Goal: Task Accomplishment & Management: Manage account settings

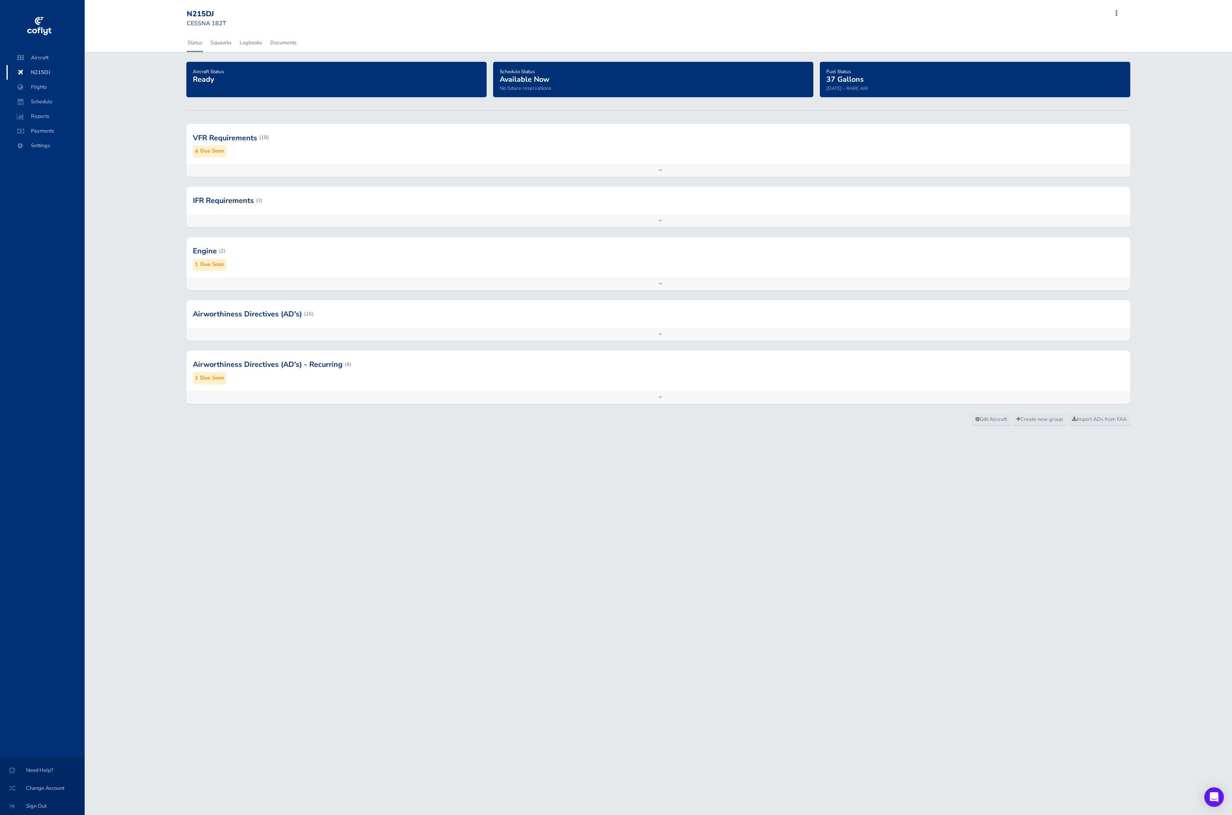
click at [357, 155] on div at bounding box center [658, 138] width 944 height 40
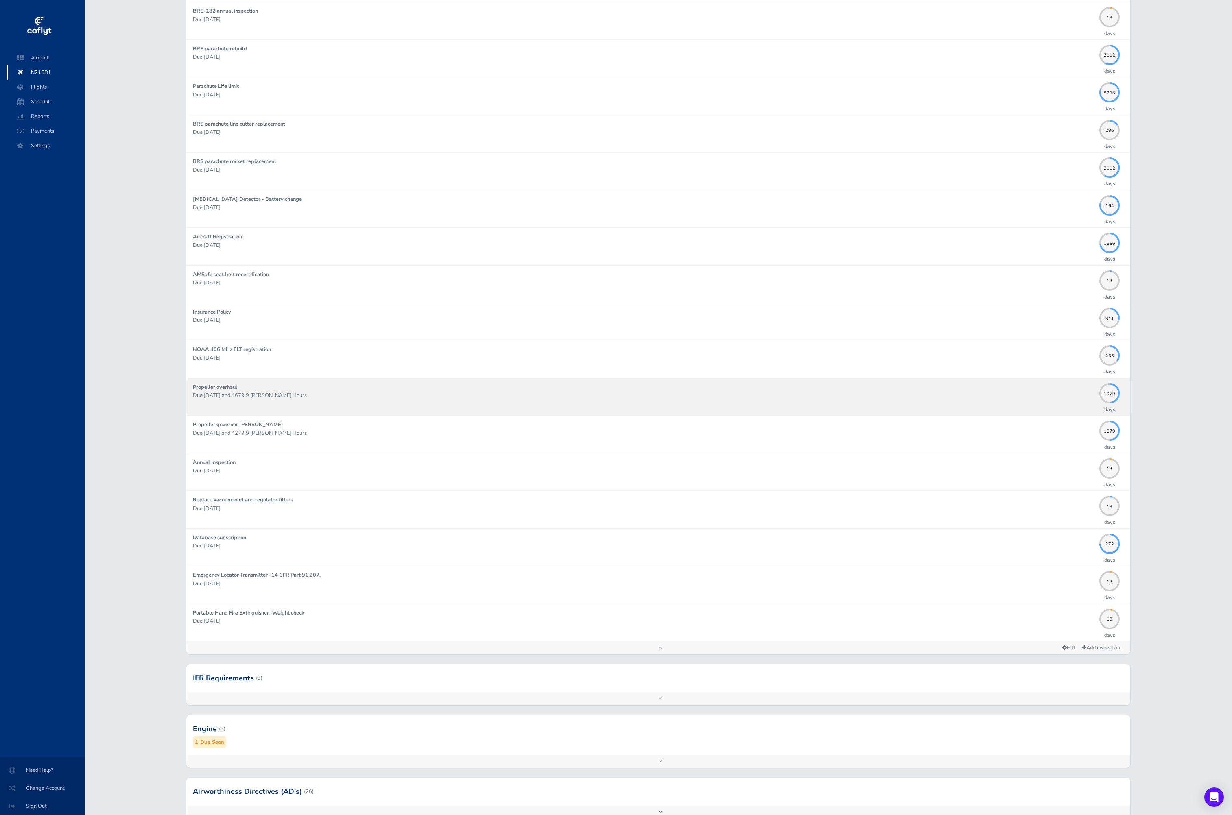
scroll to position [192, 0]
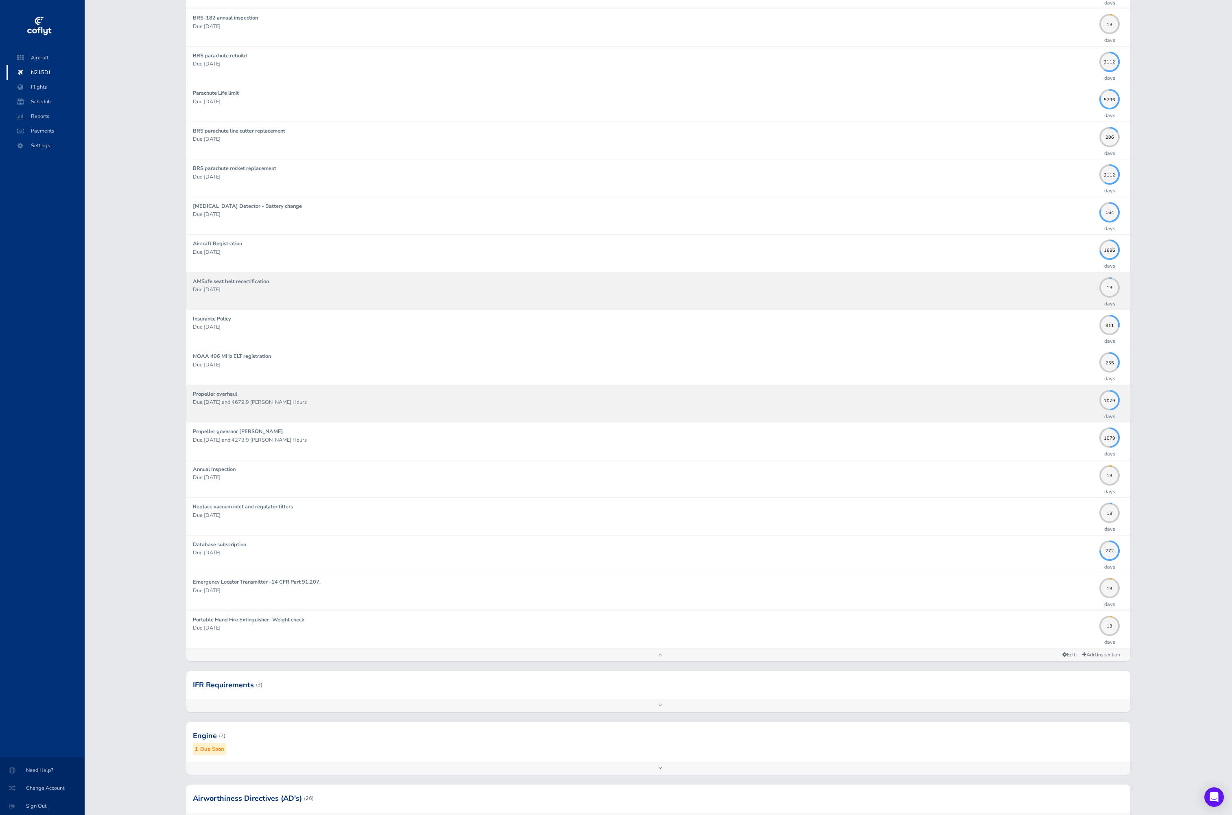
click at [341, 278] on div "AMSafe seat belt recertification Due 09/30/2025" at bounding box center [644, 290] width 902 height 27
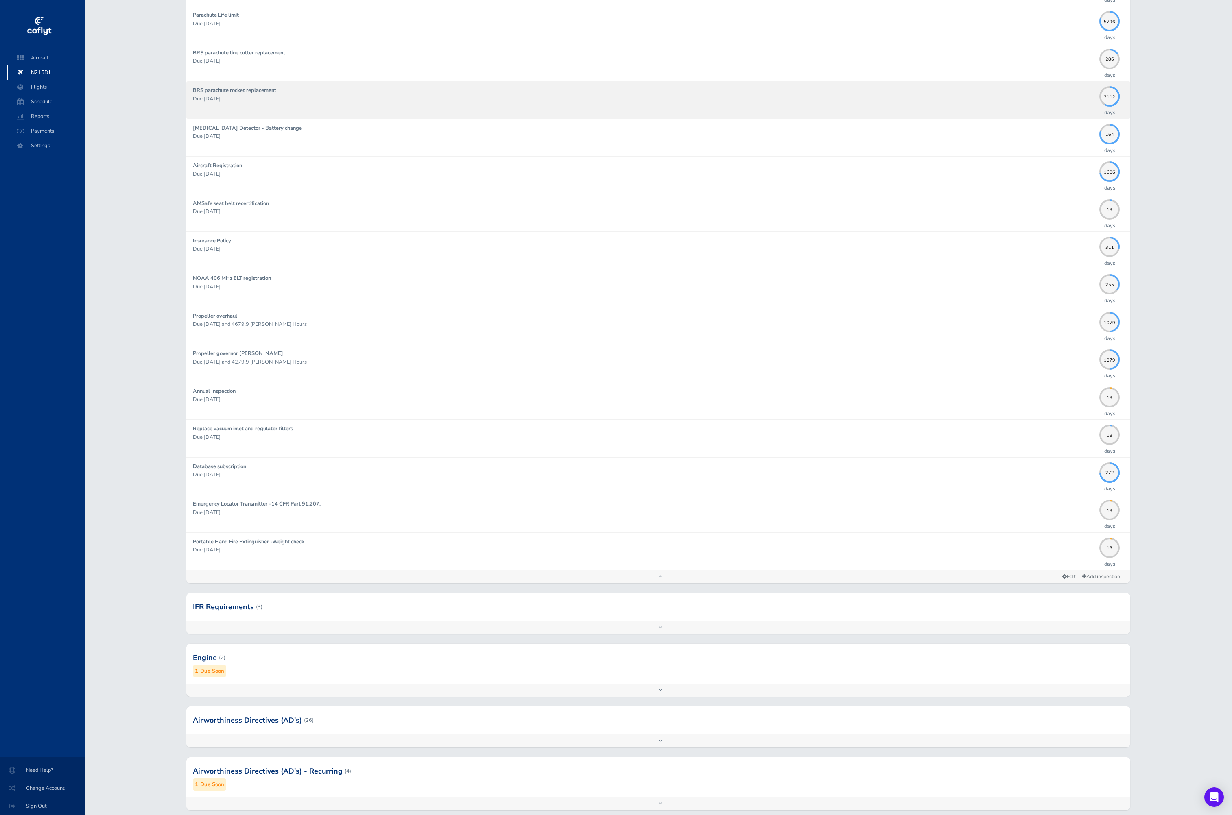
scroll to position [272, 0]
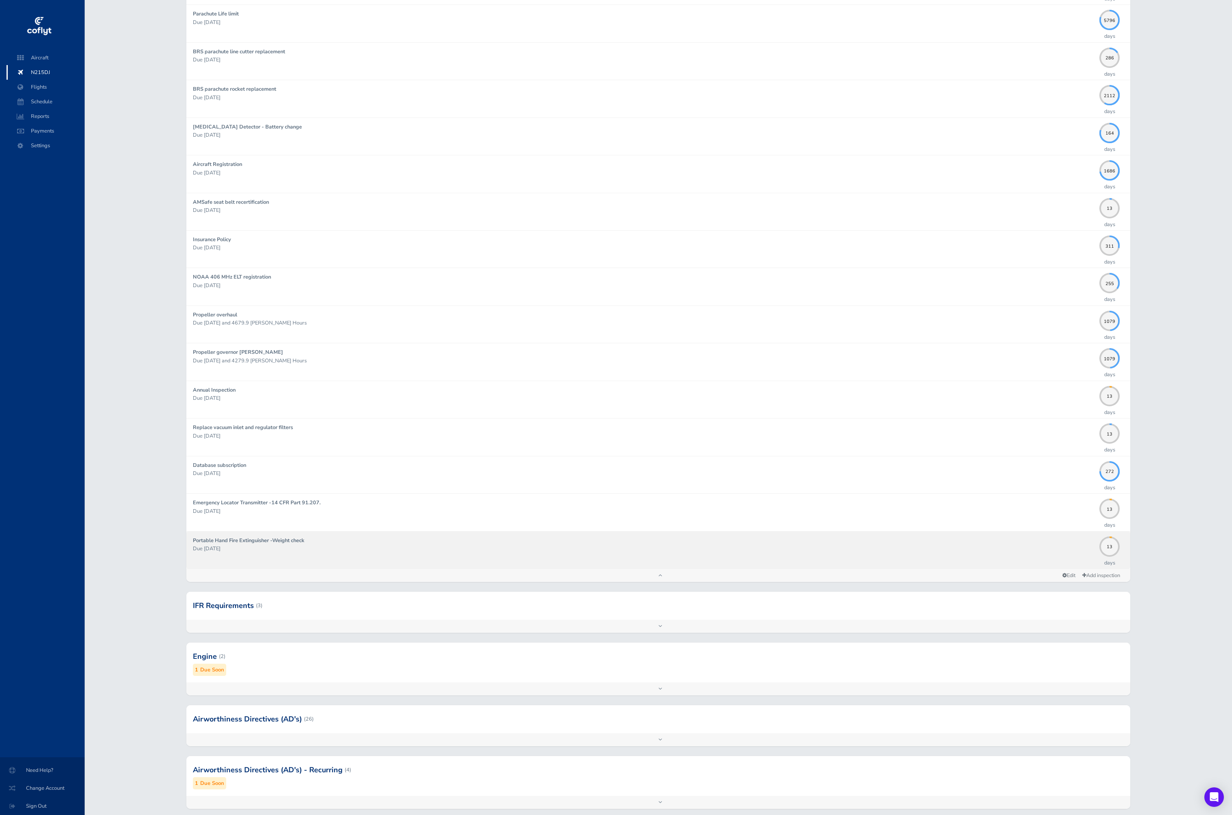
click at [708, 549] on p "Due [DATE]" at bounding box center [644, 549] width 902 height 8
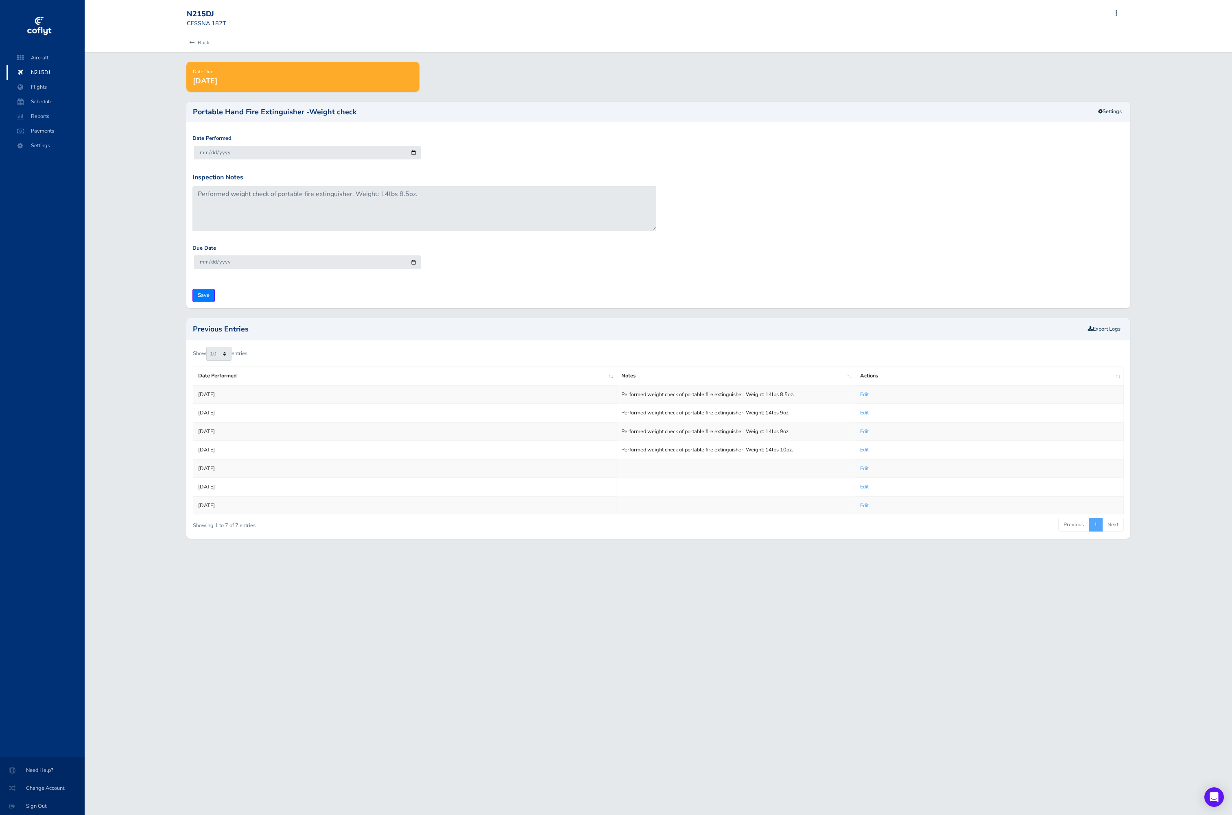
click at [132, 50] on div "Back" at bounding box center [658, 43] width 1147 height 18
click at [197, 46] on link "Back" at bounding box center [198, 43] width 22 height 18
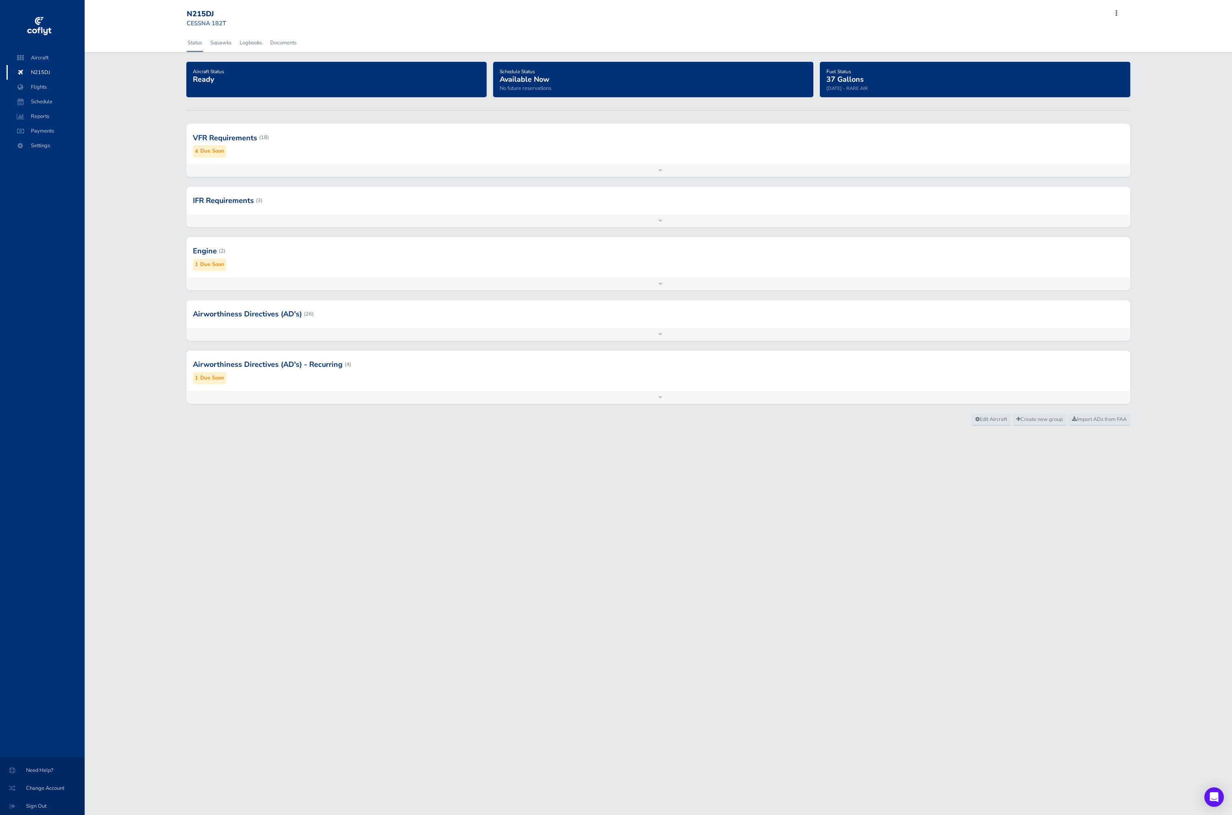
click at [328, 157] on div at bounding box center [658, 138] width 944 height 40
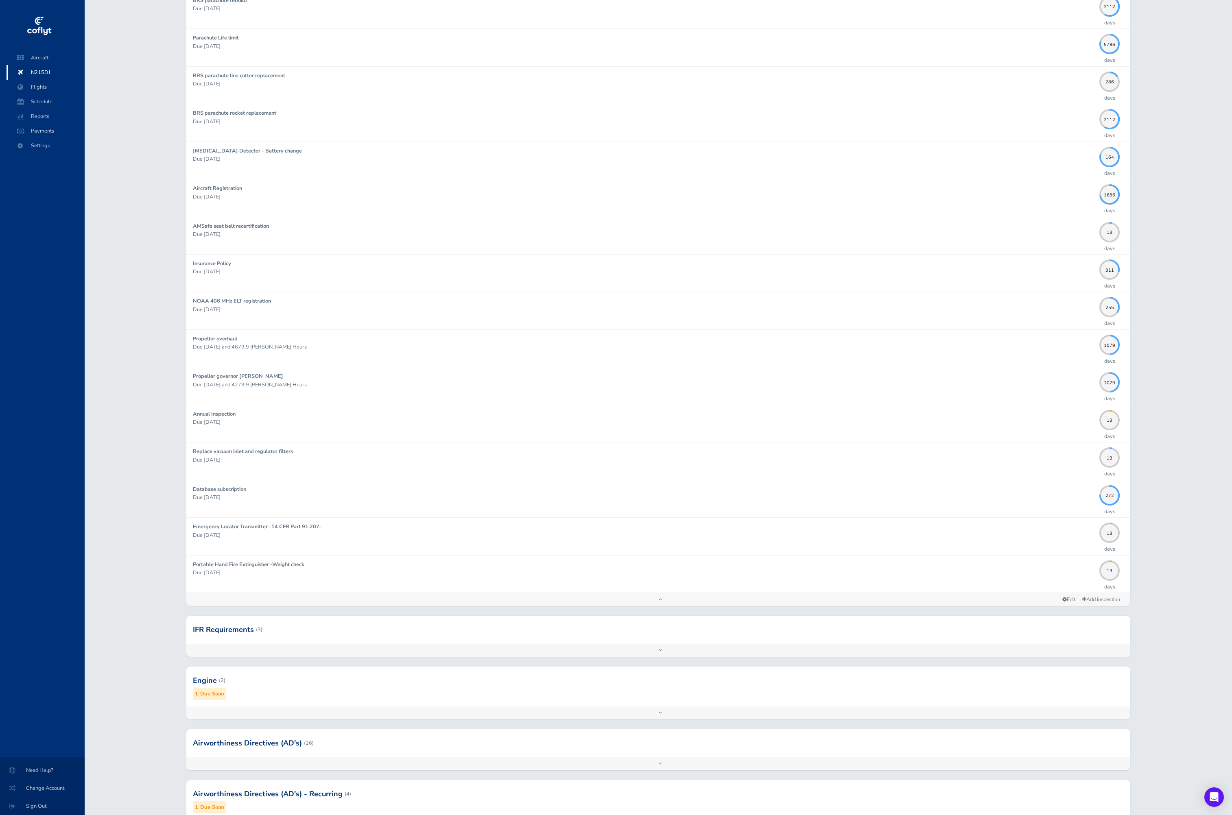
scroll to position [280, 0]
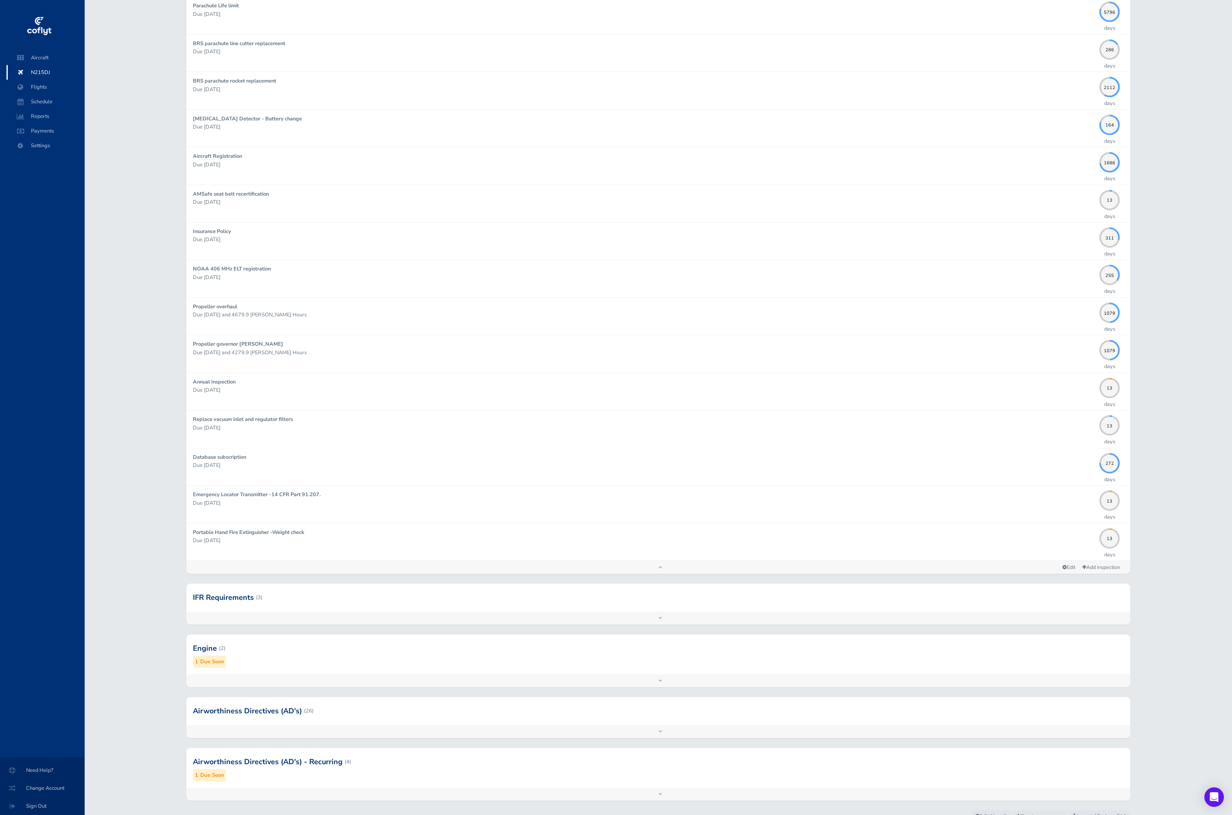
click at [421, 597] on div at bounding box center [658, 598] width 944 height 28
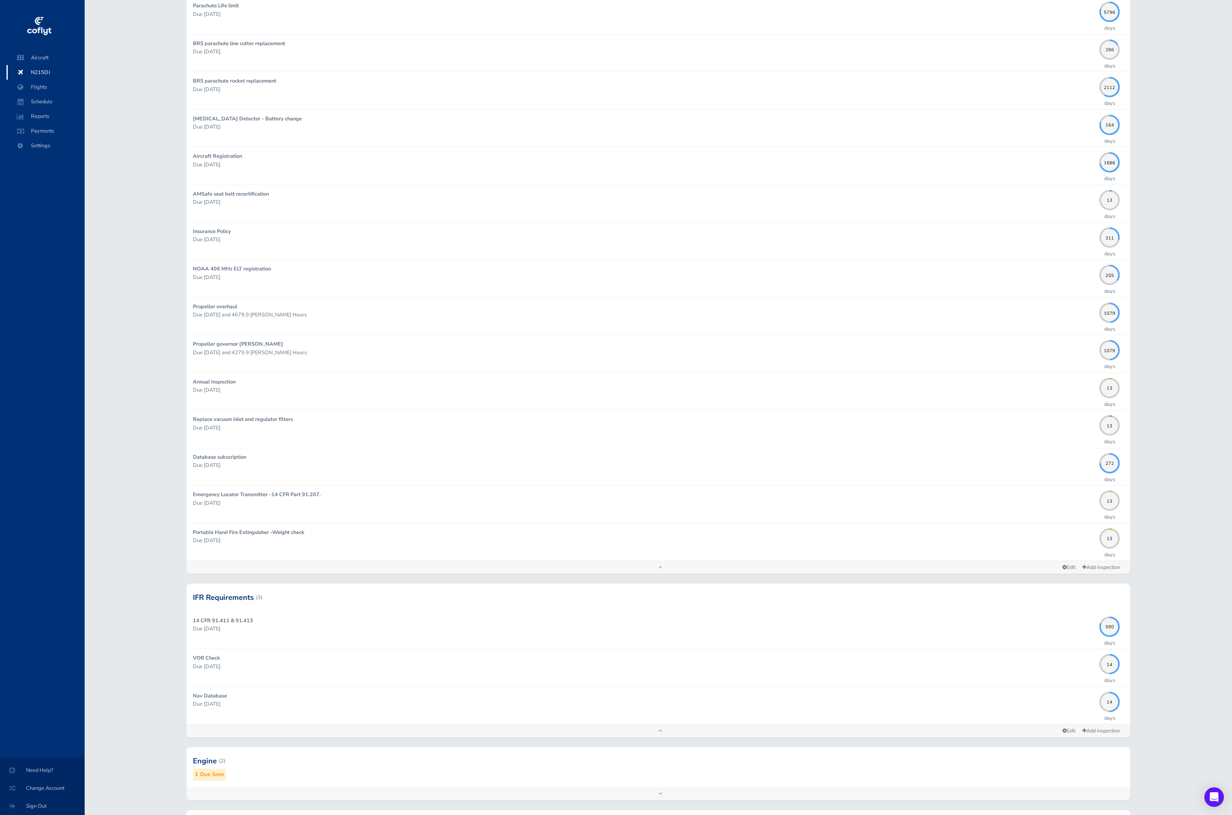
scroll to position [391, 0]
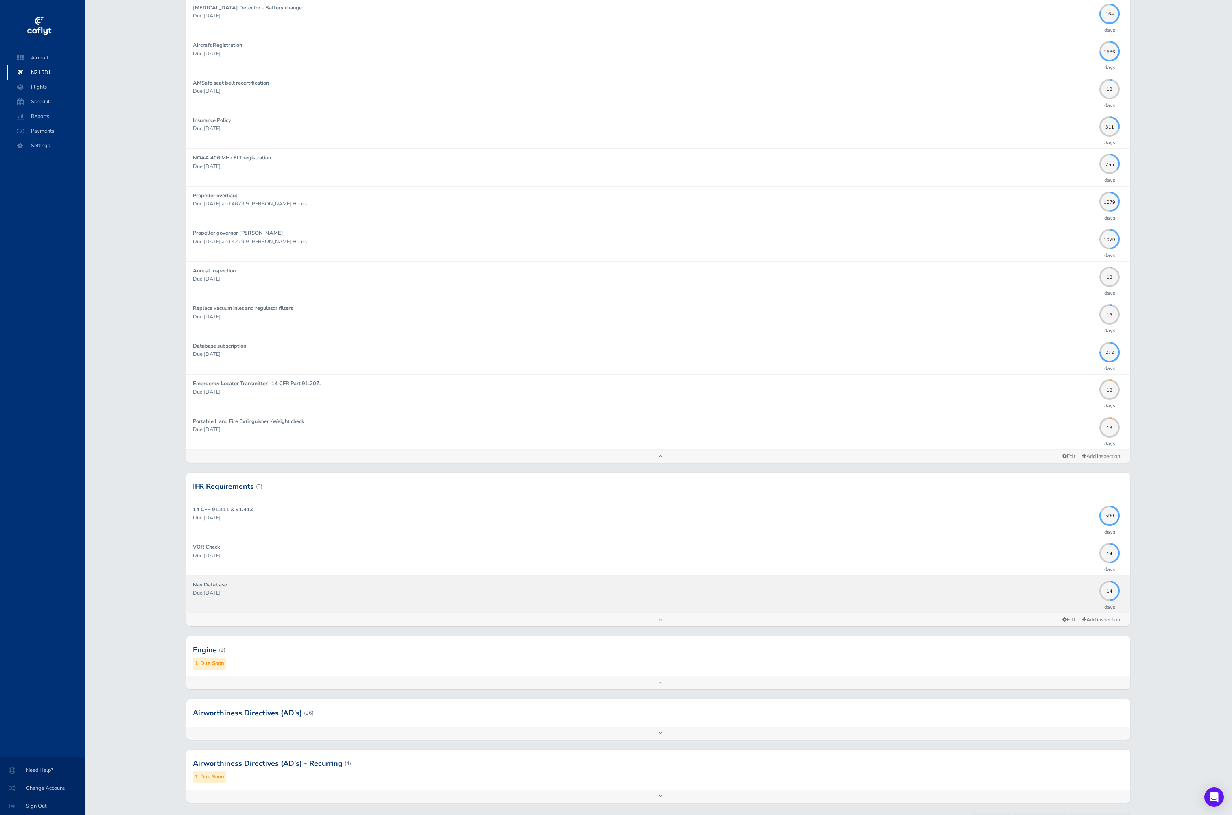
click at [663, 593] on p "Due 10/01/2025" at bounding box center [644, 593] width 902 height 8
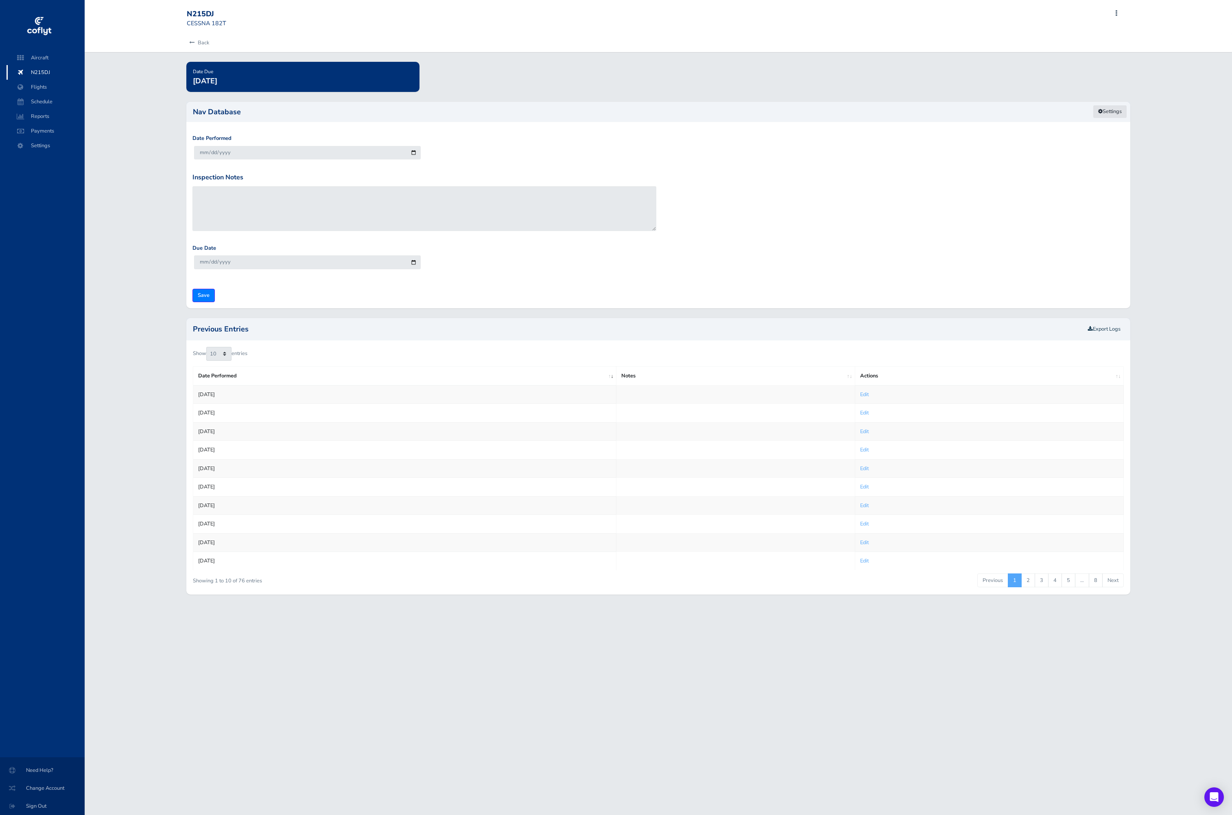
click at [1113, 112] on link "Settings" at bounding box center [1109, 111] width 34 height 13
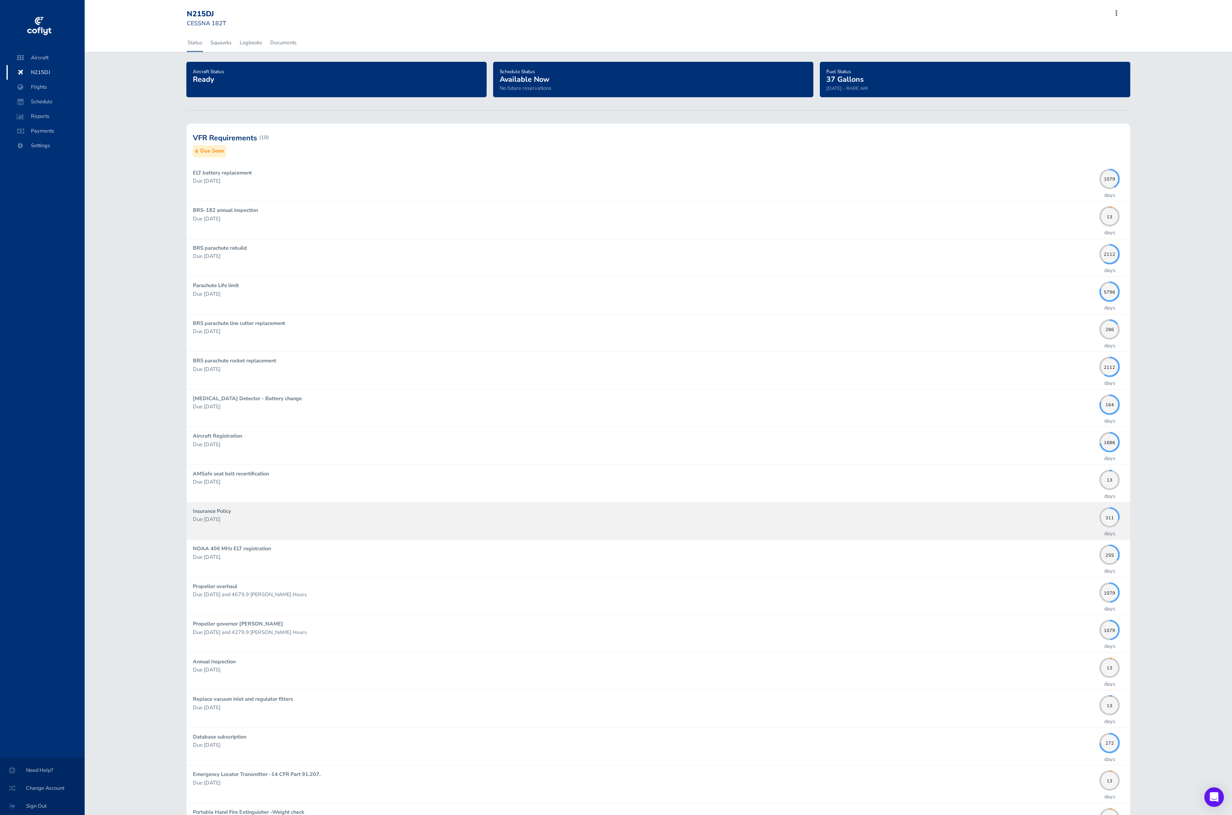
click at [455, 519] on p "Due [DATE]" at bounding box center [644, 519] width 902 height 8
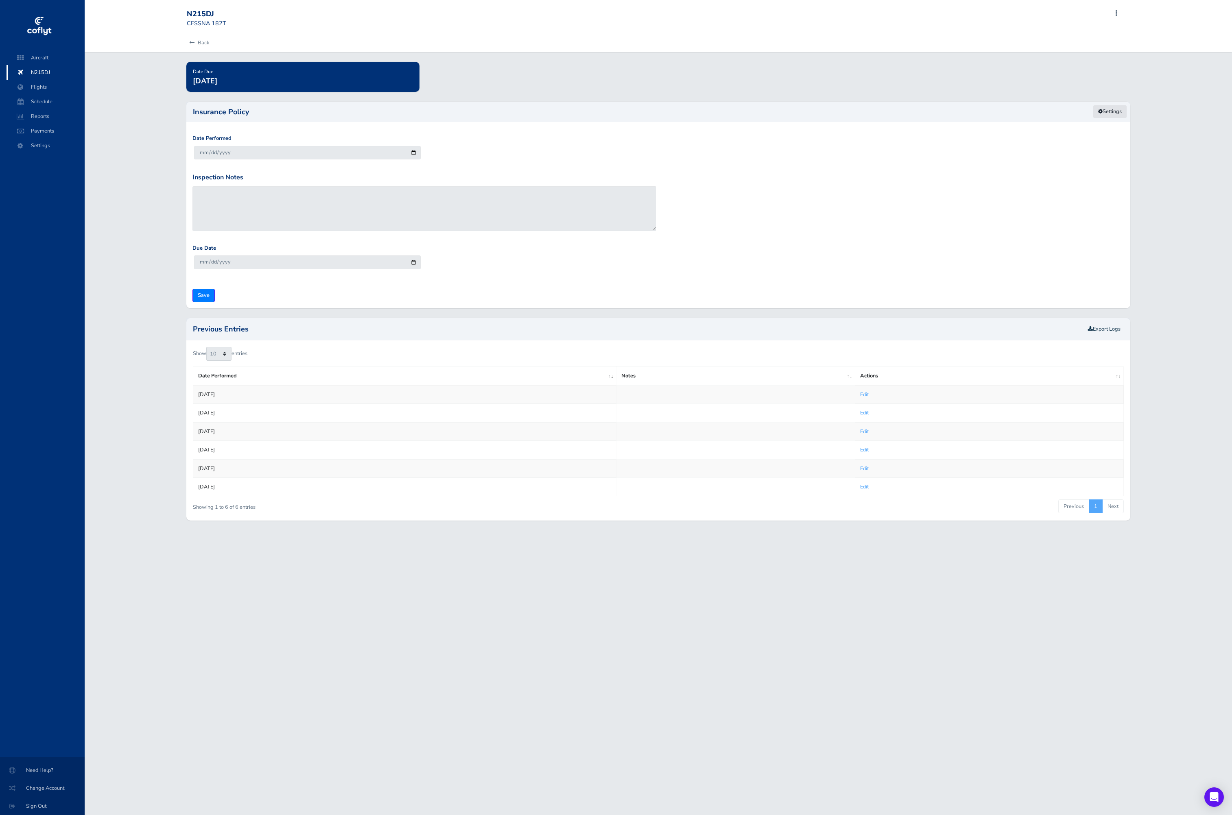
click at [1116, 110] on link "Settings" at bounding box center [1109, 111] width 34 height 13
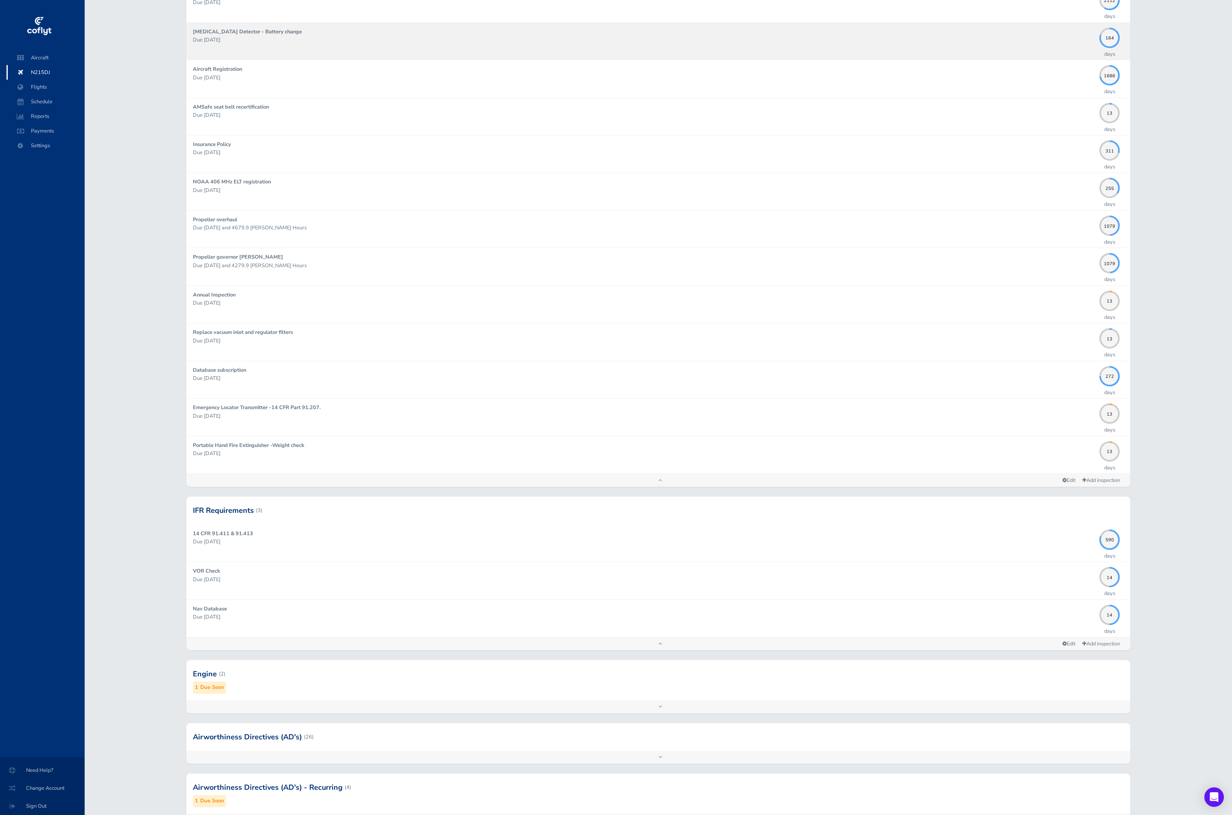
scroll to position [389, 0]
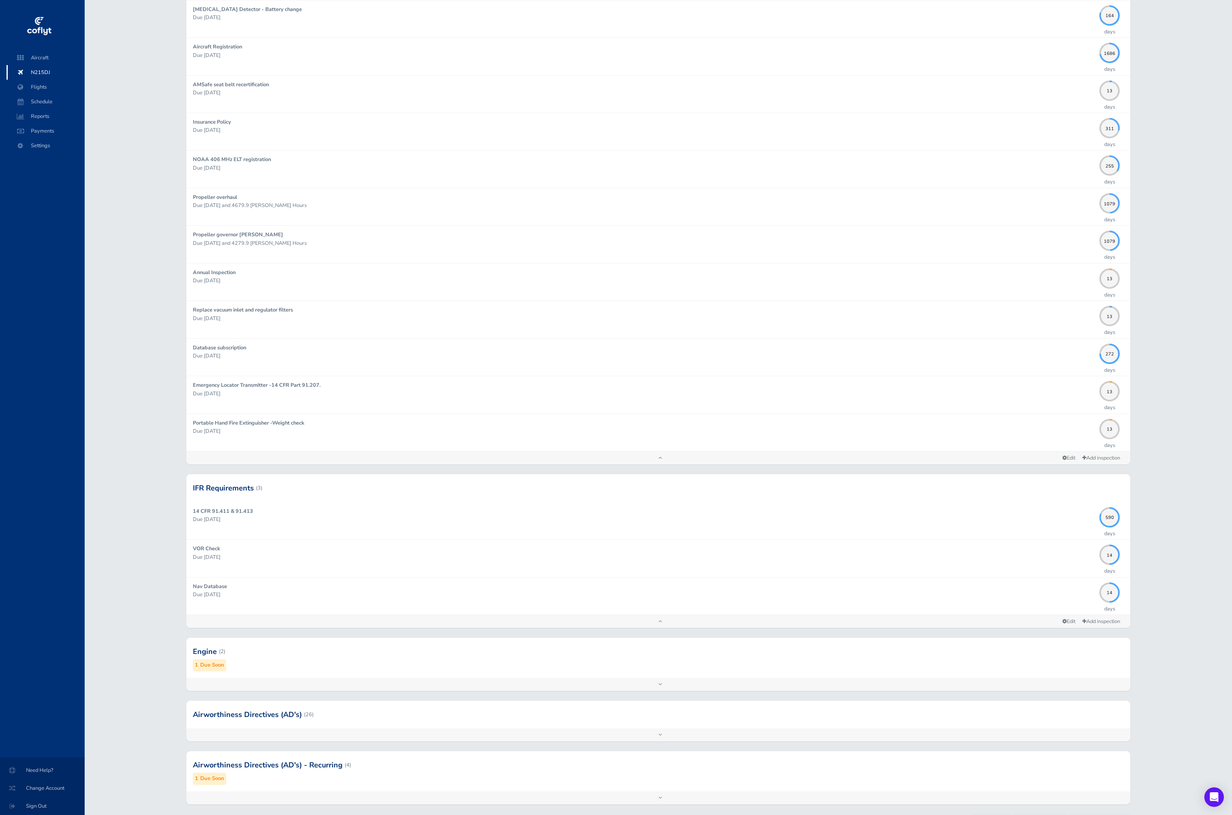
click at [782, 627] on div "IFR Requirements (3) 14 CFR 91.411 & 91.413 Due 04/30/2027 590 days VOR Check D…" at bounding box center [658, 556] width 956 height 164
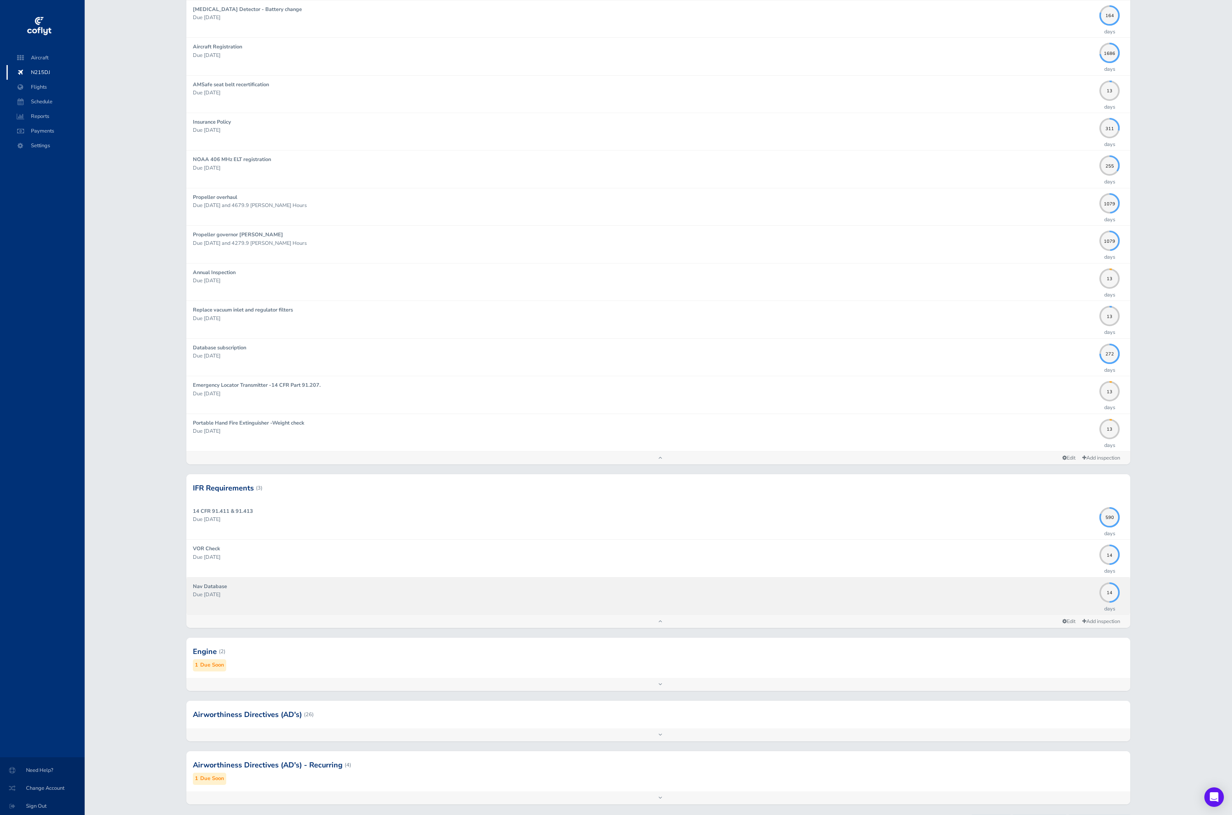
click at [798, 594] on p "Due 10/01/2025" at bounding box center [644, 595] width 902 height 8
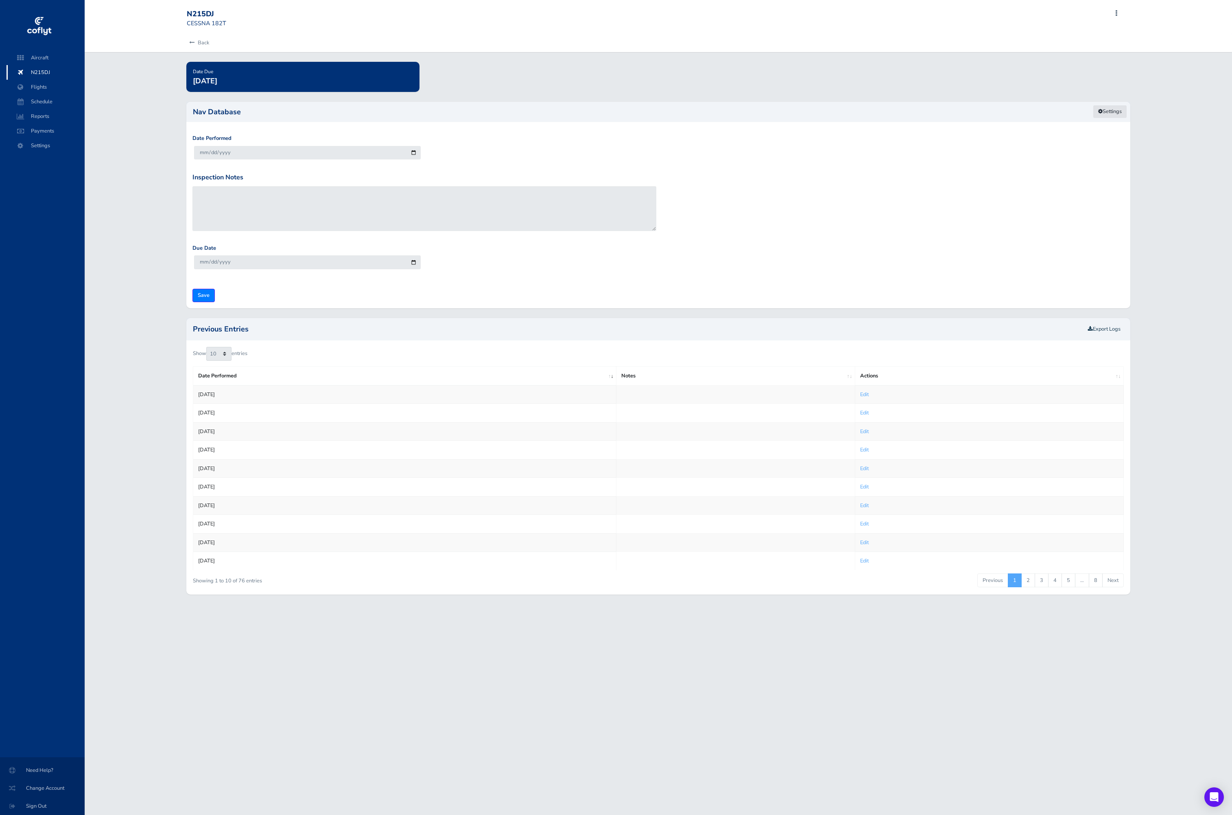
click at [1111, 112] on link "Settings" at bounding box center [1109, 111] width 34 height 13
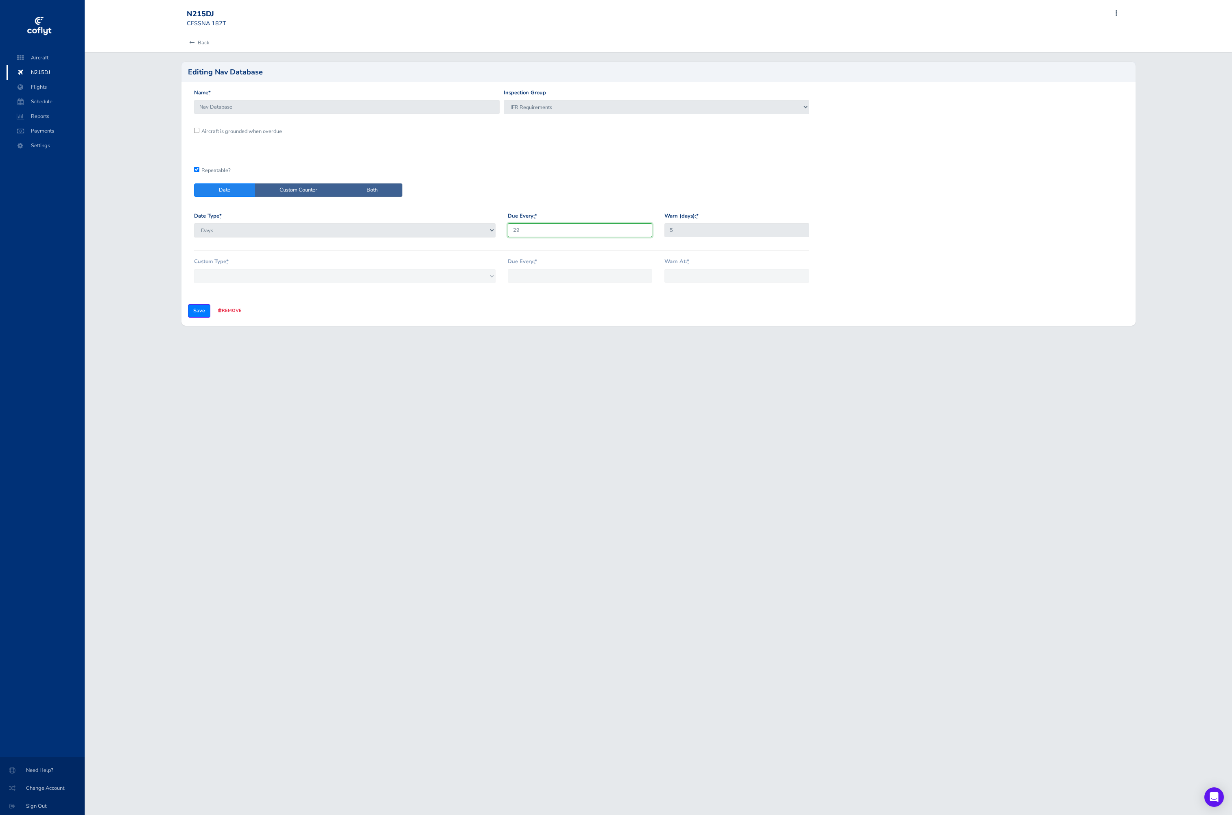
click at [570, 228] on input "29" at bounding box center [580, 229] width 145 height 13
click at [47, 144] on span "Settings" at bounding box center [46, 145] width 62 height 15
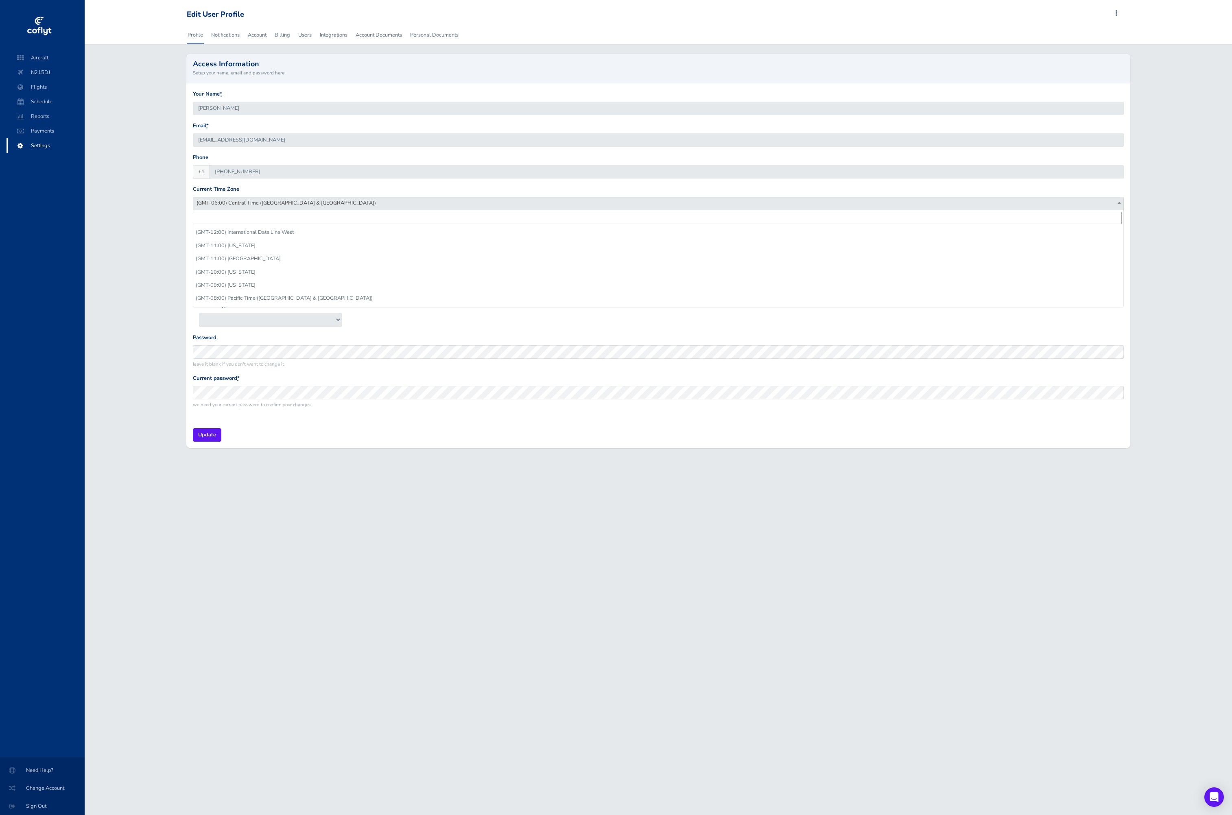
click at [344, 198] on span "(GMT-06:00) Central Time ([GEOGRAPHIC_DATA] & [GEOGRAPHIC_DATA])" at bounding box center [658, 202] width 930 height 11
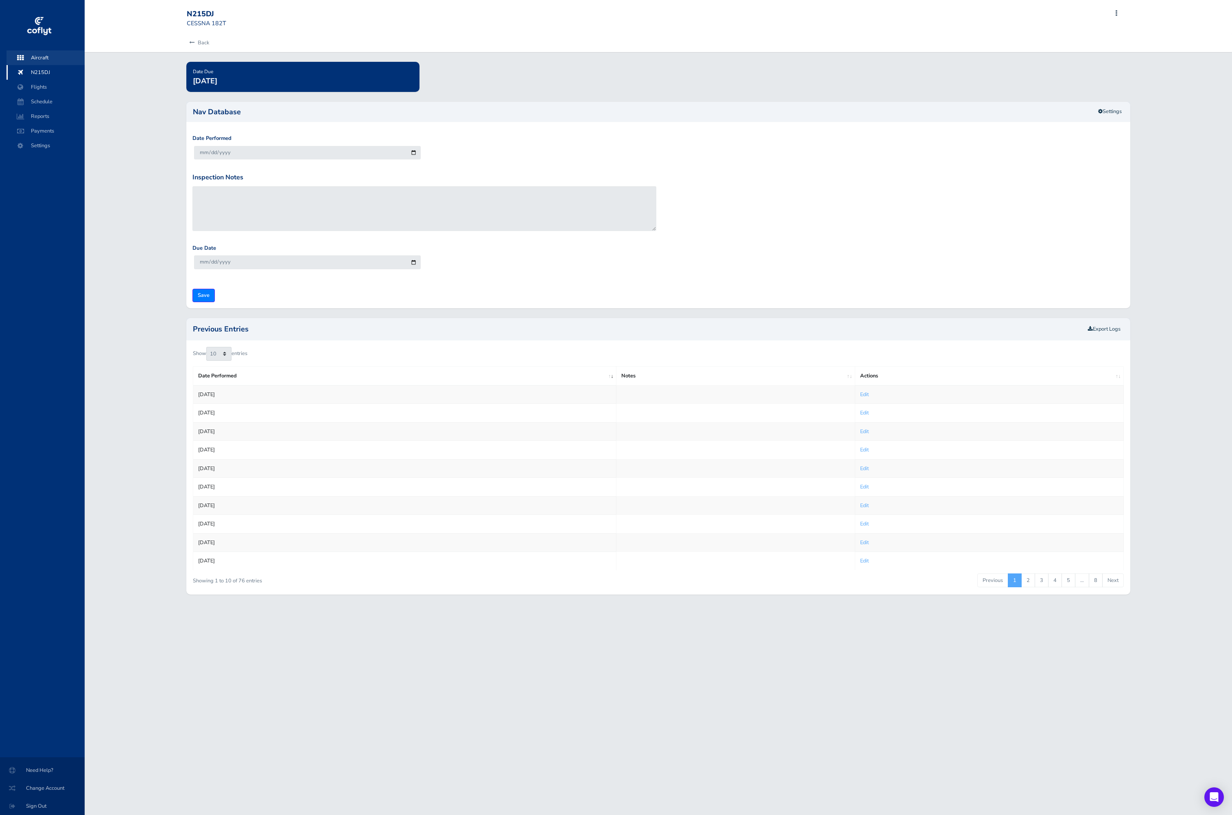
click at [50, 59] on span "Aircraft" at bounding box center [46, 57] width 62 height 15
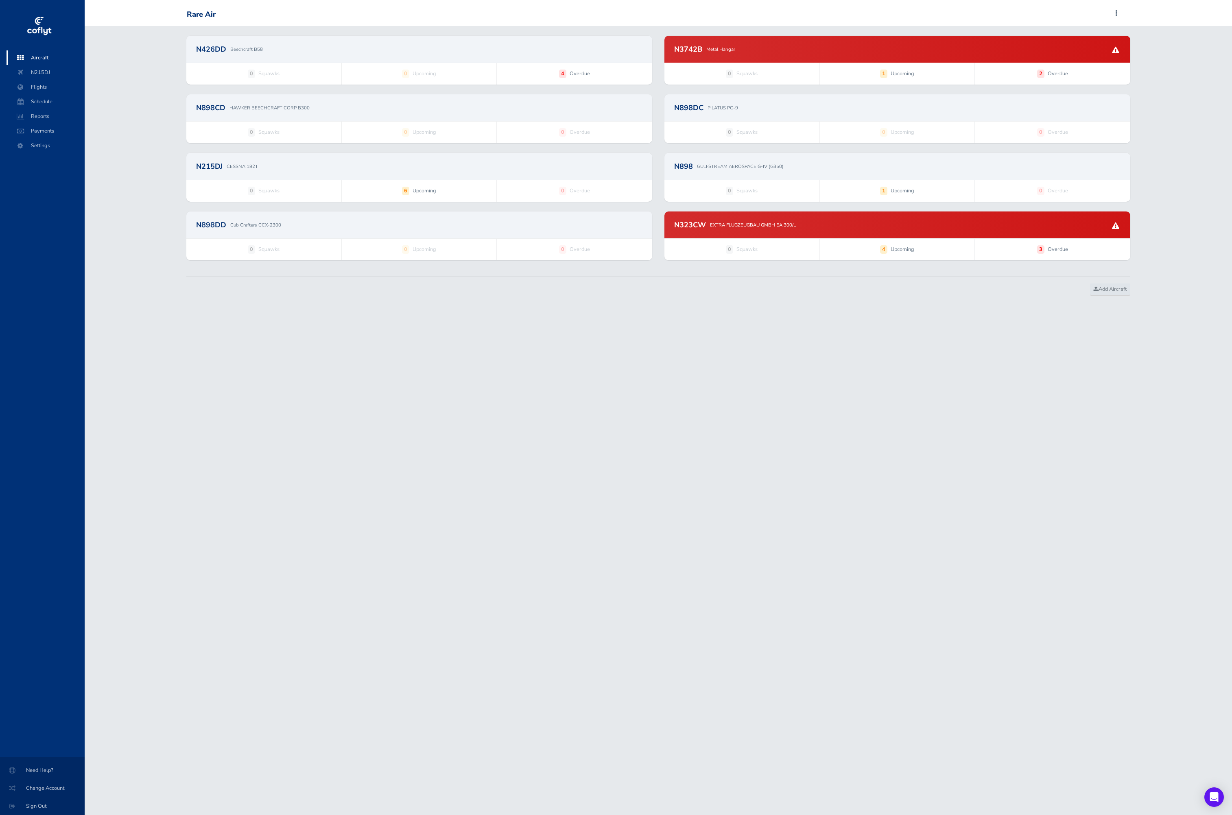
click at [379, 238] on div "N898DD Cub Crafters CCX-2300" at bounding box center [419, 224] width 466 height 27
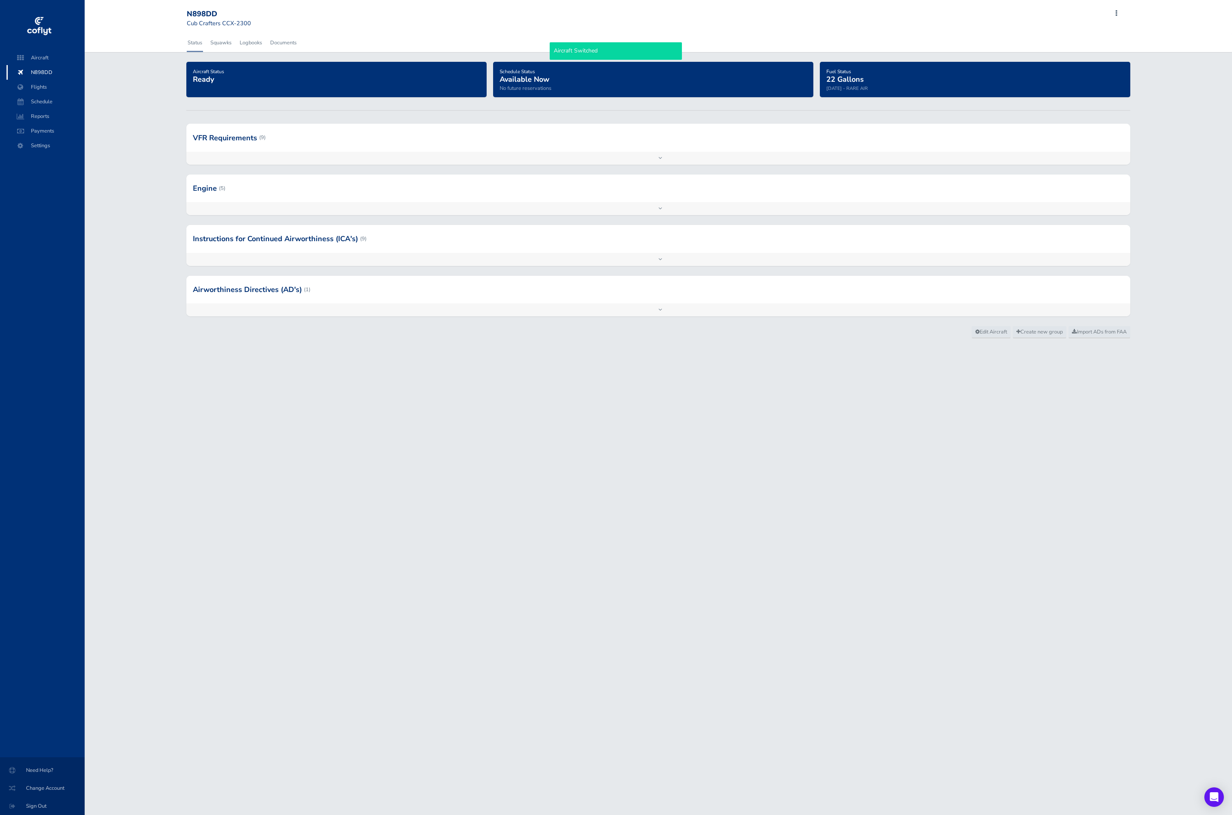
click at [355, 137] on div at bounding box center [658, 138] width 944 height 28
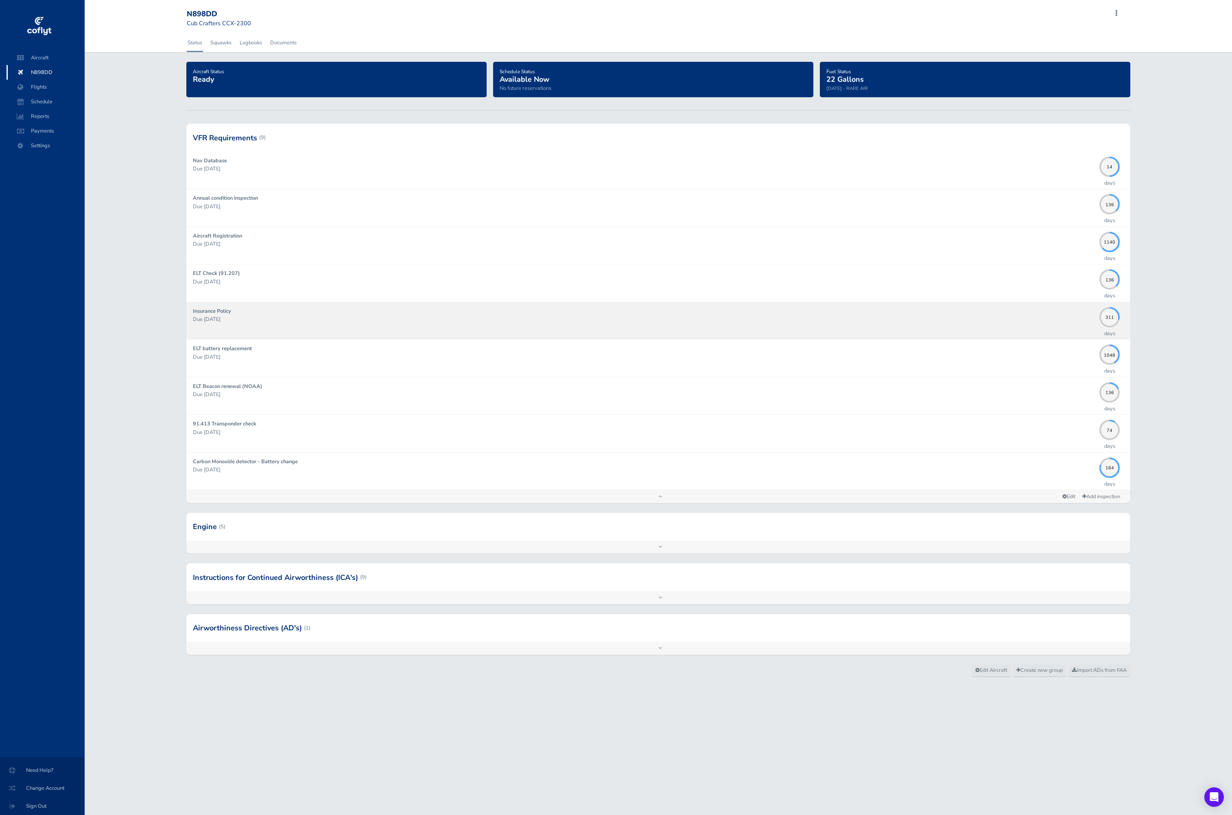
click at [327, 317] on p "Due [DATE]" at bounding box center [644, 319] width 902 height 8
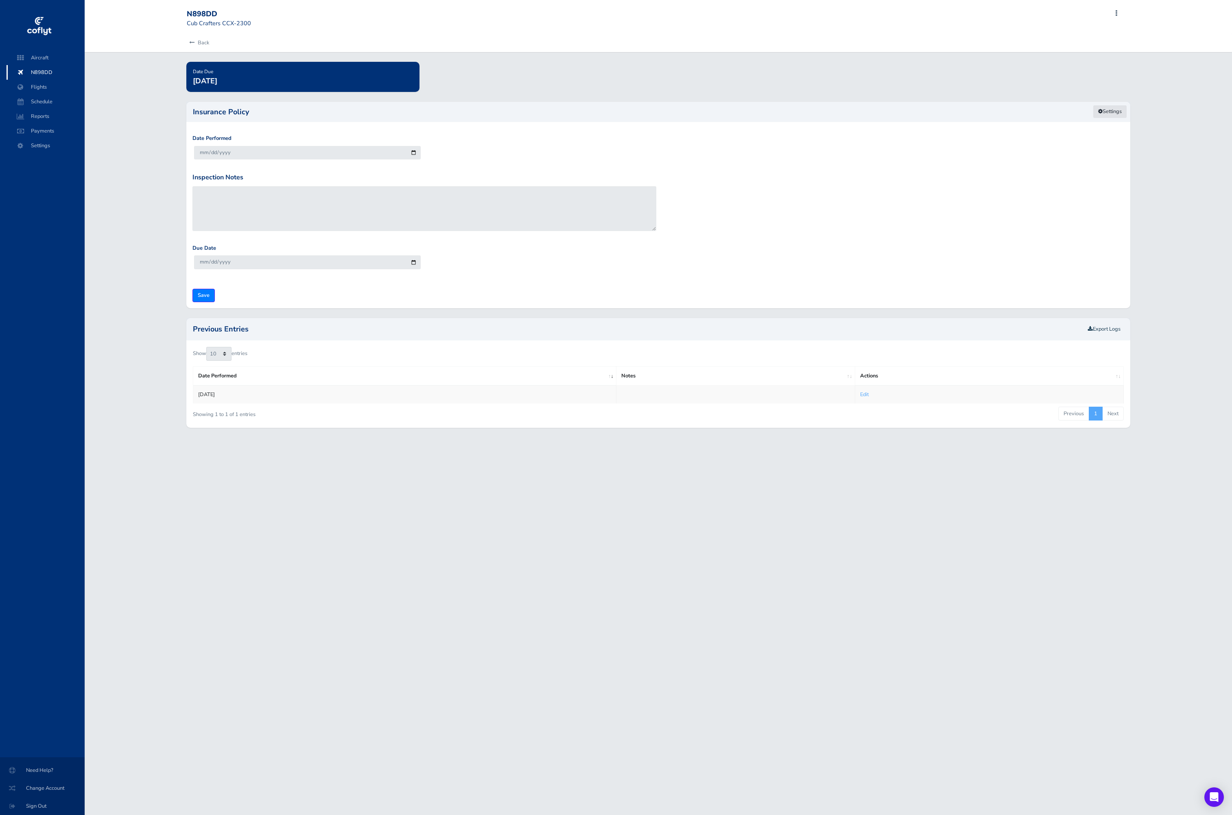
click at [1110, 113] on link "Settings" at bounding box center [1109, 111] width 34 height 13
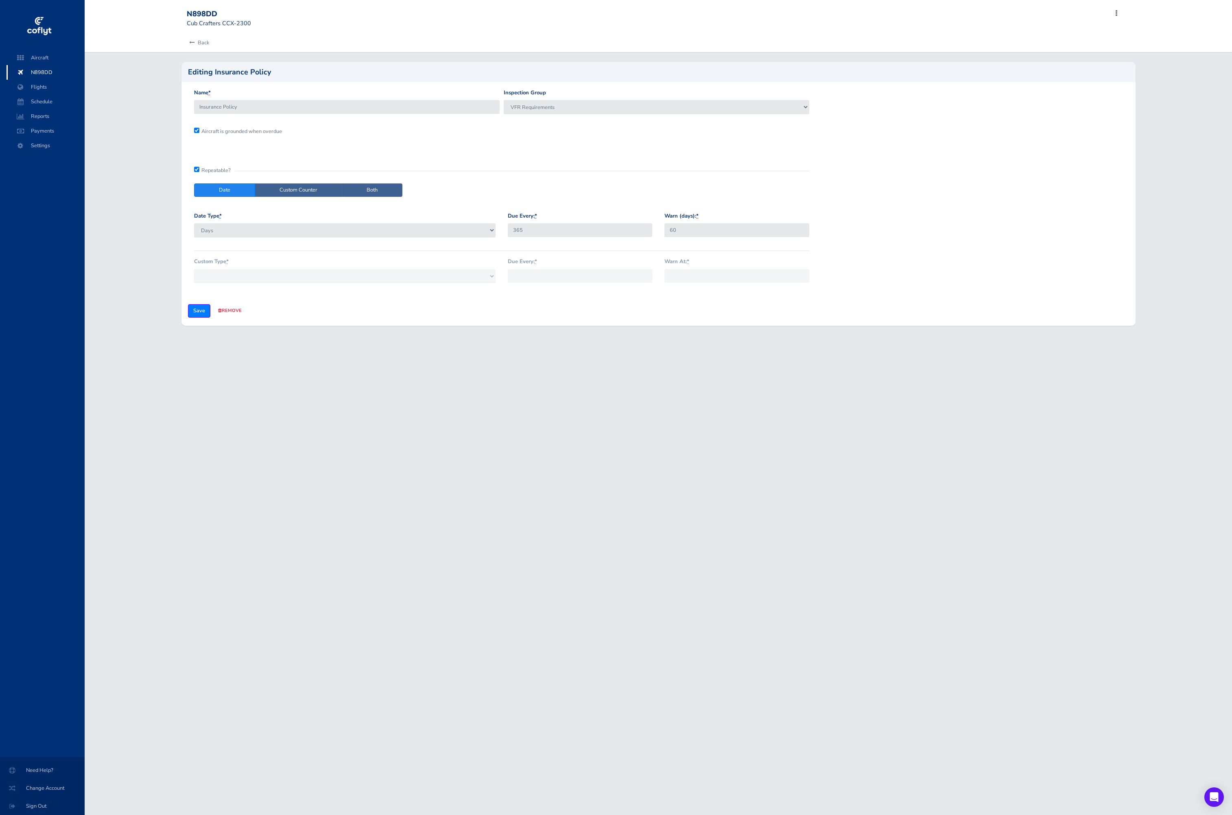
click at [273, 177] on div "Name * Insurance Policy Inspection Group VFR Requirements Engine Instructions f…" at bounding box center [501, 192] width 627 height 207
click at [279, 190] on label "Custom Counter" at bounding box center [298, 189] width 87 height 13
radio input "true"
click at [348, 189] on label "Both" at bounding box center [372, 189] width 61 height 13
radio input "true"
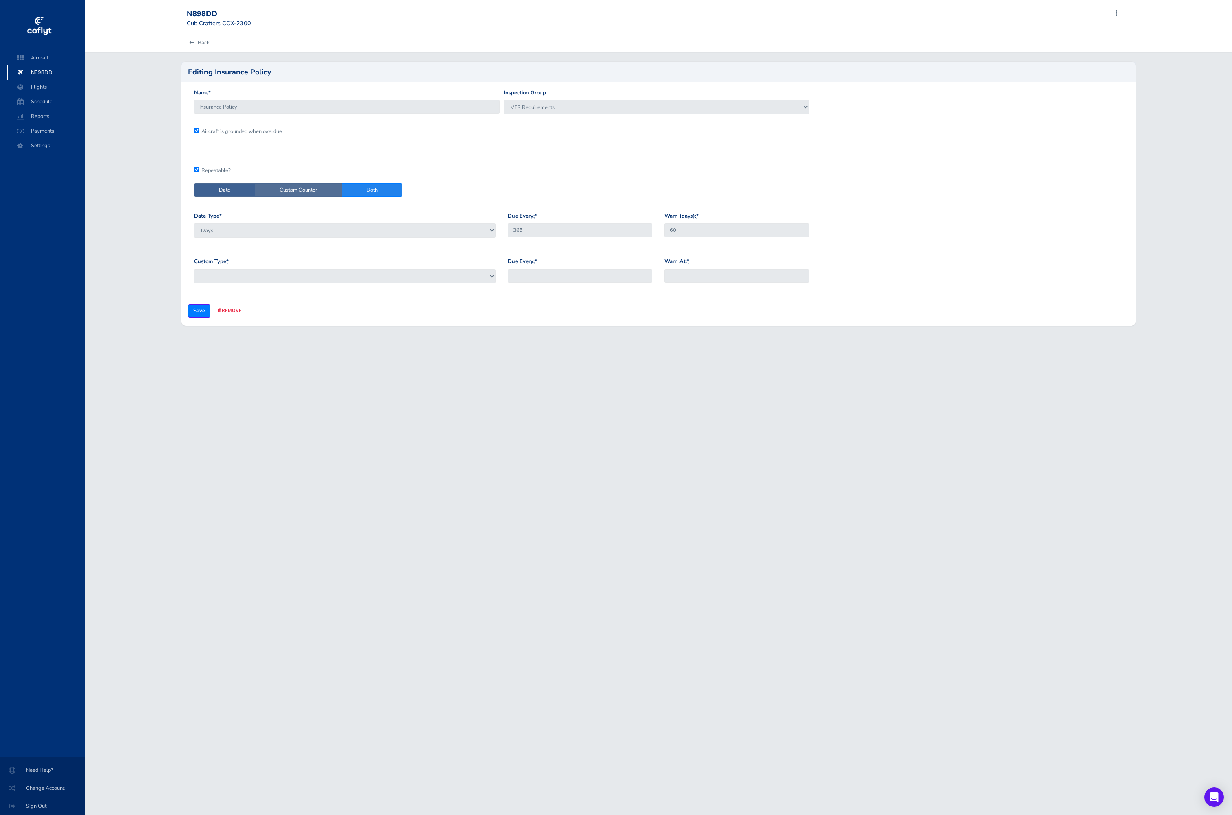
click at [312, 183] on label "Custom Counter" at bounding box center [298, 189] width 87 height 13
radio input "true"
click at [225, 187] on label "Date" at bounding box center [224, 189] width 61 height 13
radio input "true"
click at [320, 217] on div "Date Type * Days Months" at bounding box center [344, 225] width 301 height 26
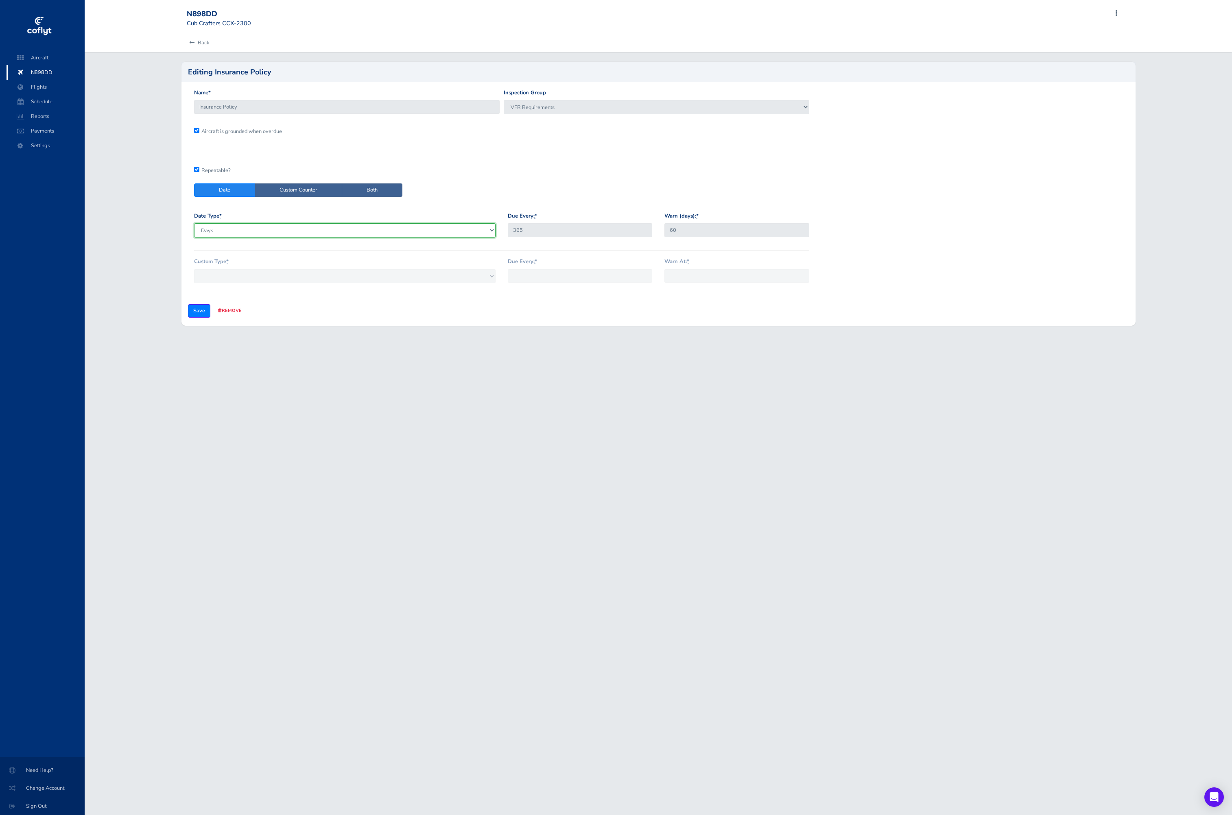
click at [320, 229] on select "Days Months" at bounding box center [344, 230] width 301 height 14
click at [59, 58] on span "Aircraft" at bounding box center [46, 57] width 62 height 15
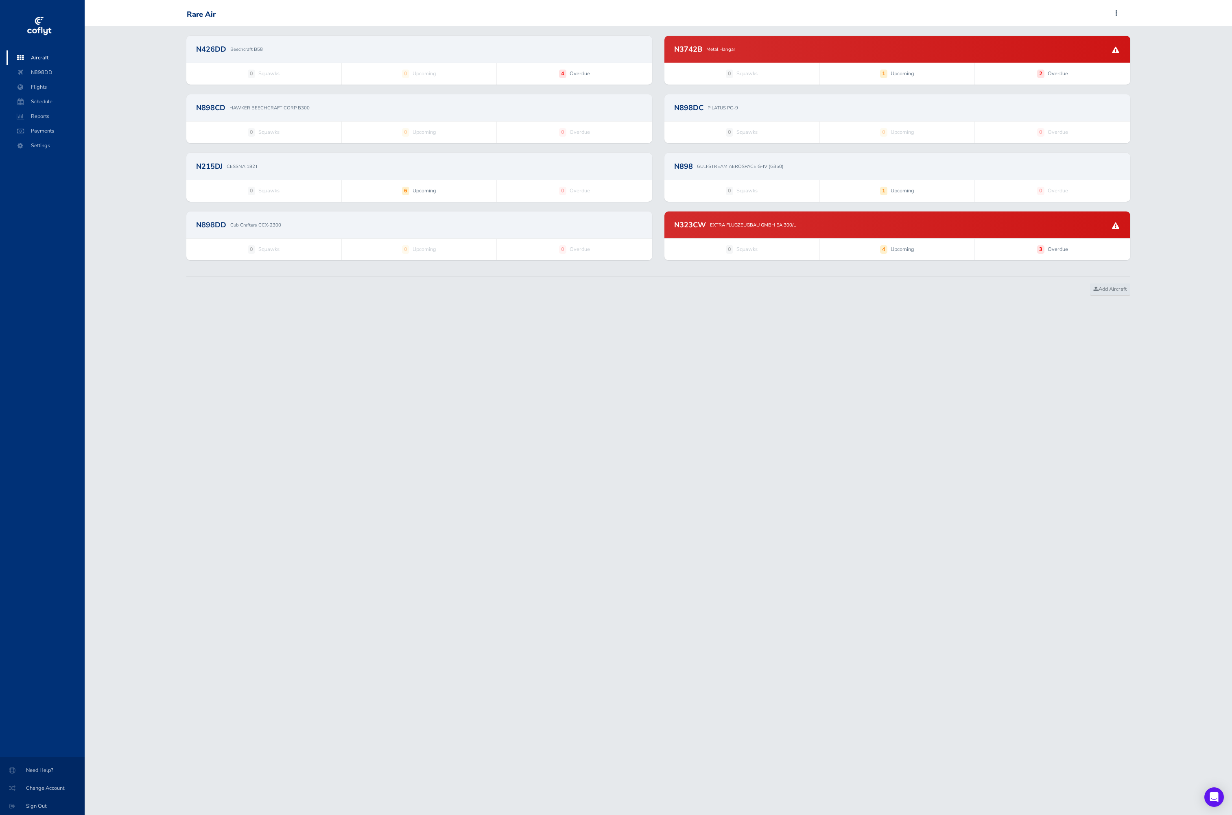
click at [811, 47] on div "N3742B Metal Hangar" at bounding box center [897, 49] width 446 height 7
click at [516, 55] on div "N426DD Beechcraft B58" at bounding box center [419, 49] width 466 height 27
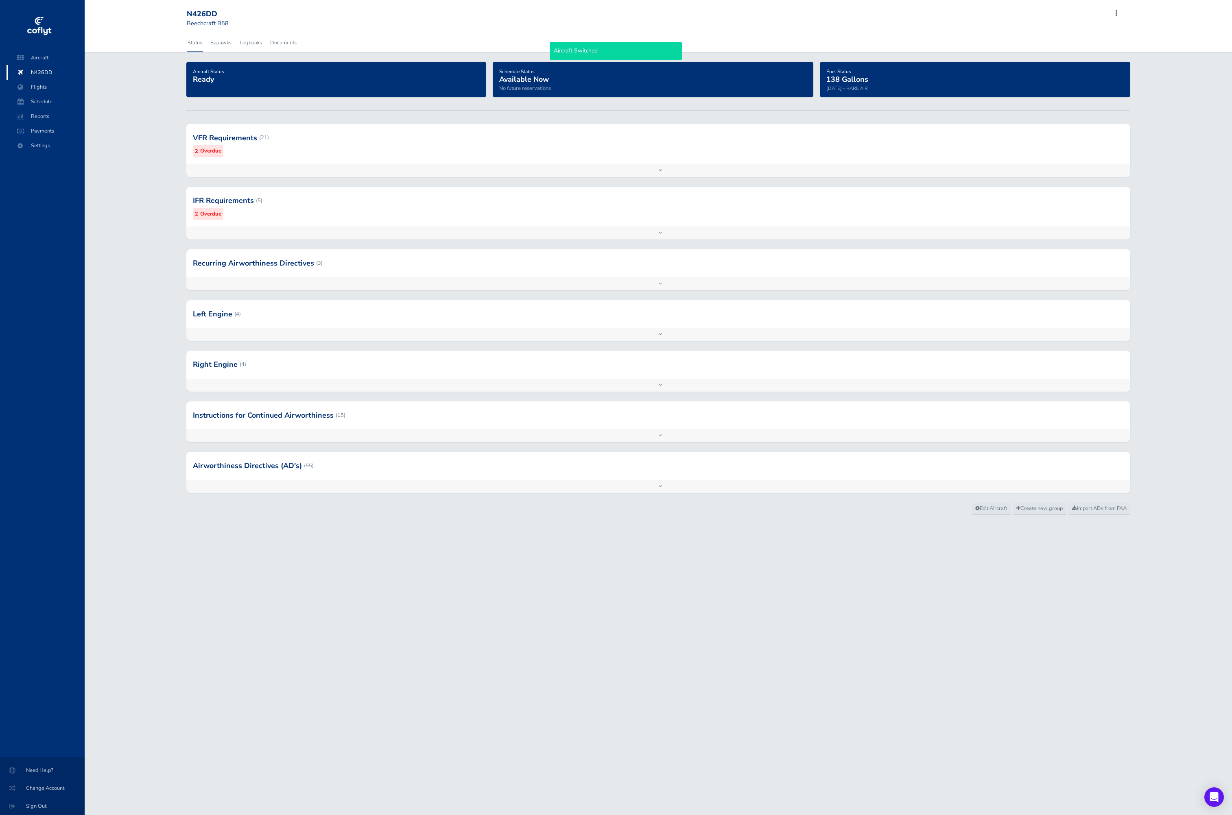
click at [534, 117] on div "Aircraft Status Ready Schedule Status Available Now No future reservations Fuel…" at bounding box center [658, 282] width 1147 height 441
click at [530, 136] on div at bounding box center [658, 138] width 944 height 40
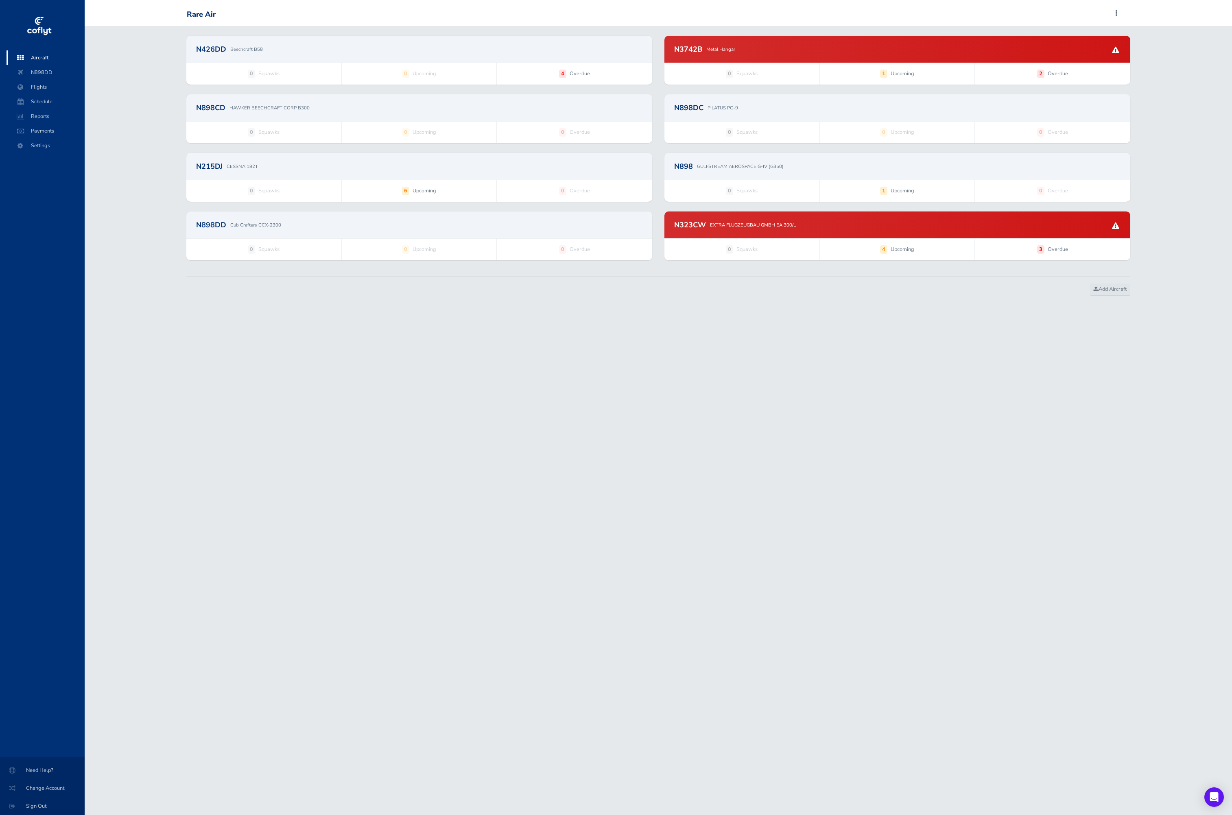
click at [841, 231] on div "N323CW EXTRA FLUGZEUGBAU GMBH EA 300/L" at bounding box center [897, 224] width 466 height 27
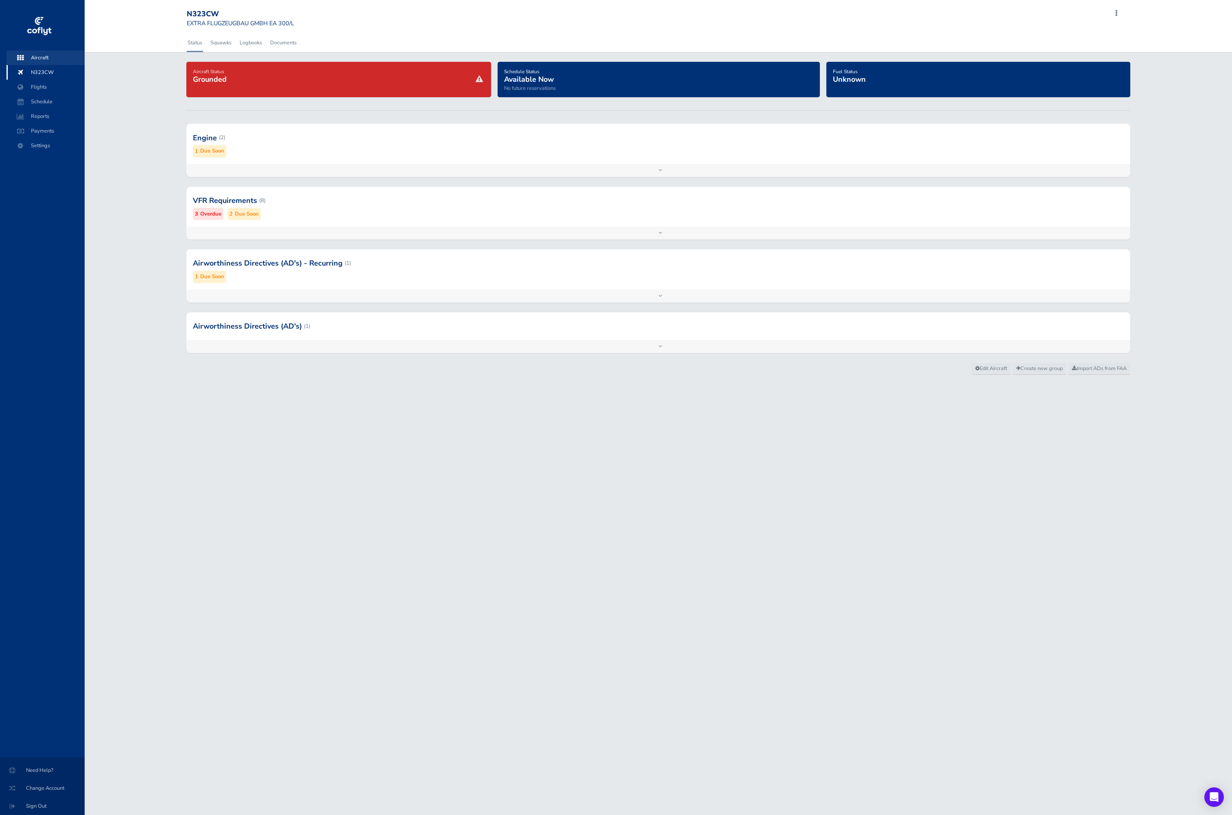
click at [42, 54] on span "Aircraft" at bounding box center [46, 57] width 62 height 15
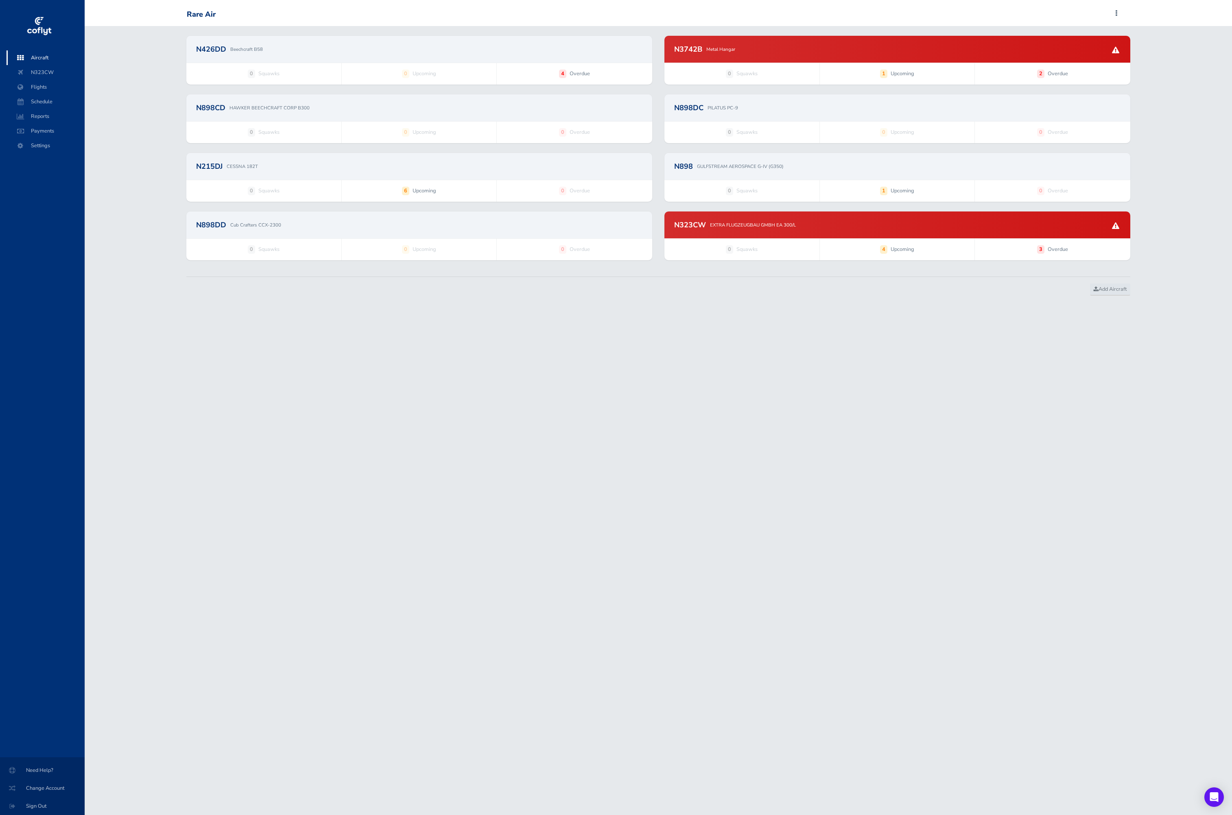
click at [549, 59] on div "N426DD Beechcraft B58" at bounding box center [419, 49] width 466 height 27
